Goal: Navigation & Orientation: Find specific page/section

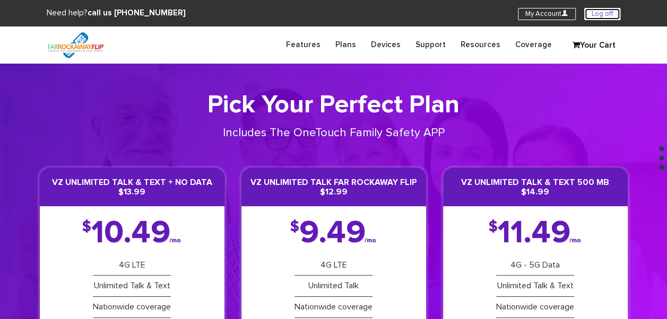
click at [595, 14] on link "Log off" at bounding box center [602, 14] width 36 height 12
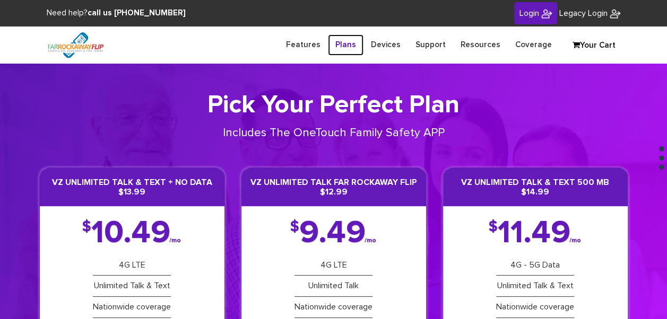
click at [356, 43] on link "Plans" at bounding box center [346, 44] width 36 height 21
